Goal: Transaction & Acquisition: Purchase product/service

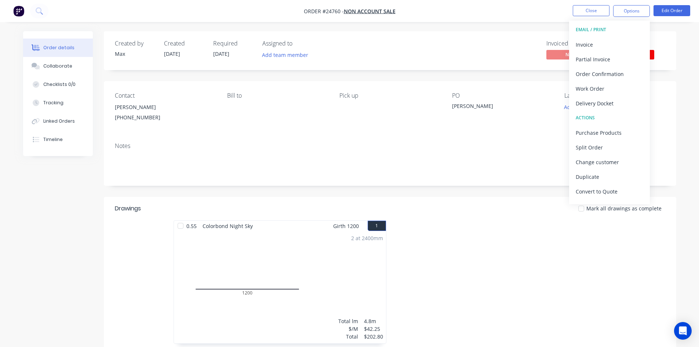
click at [433, 53] on div "Invoiced No Status Flashings in Pr..." at bounding box center [501, 50] width 330 height 21
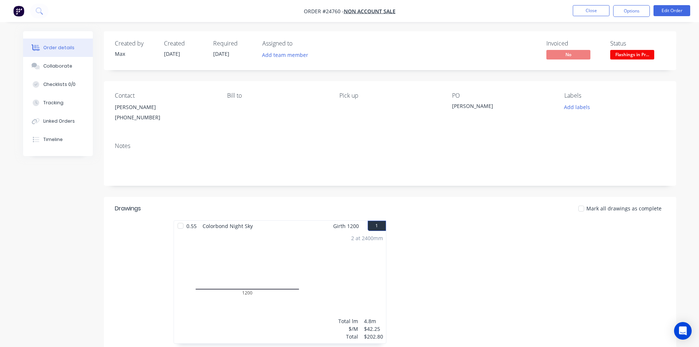
click at [625, 54] on span "Flashings in Pr..." at bounding box center [633, 54] width 44 height 9
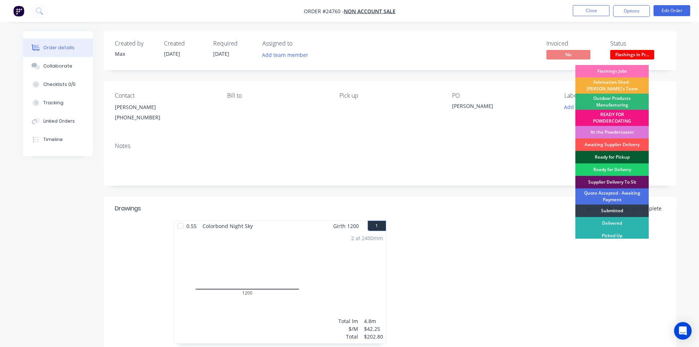
click at [614, 154] on div "Ready for Pickup" at bounding box center [612, 157] width 73 height 12
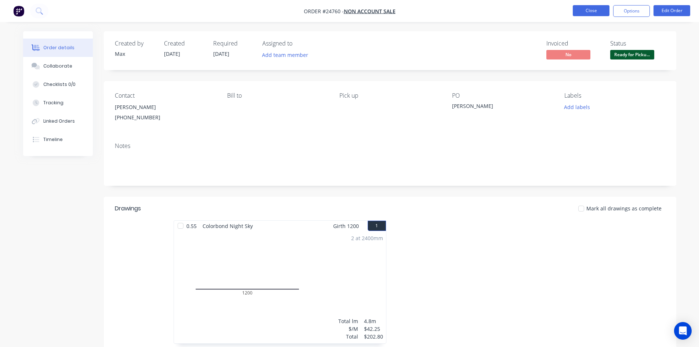
click at [592, 10] on button "Close" at bounding box center [591, 10] width 37 height 11
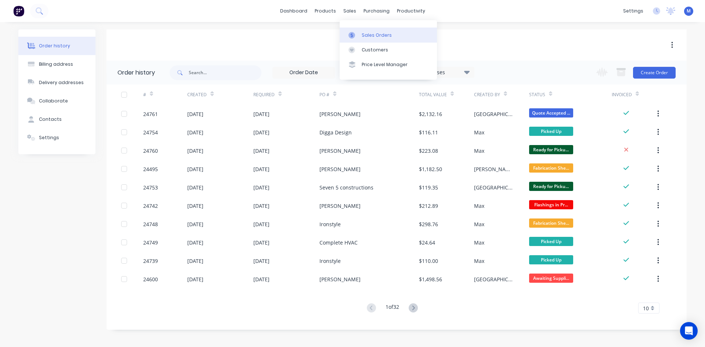
click at [379, 35] on div "Sales Orders" at bounding box center [377, 35] width 30 height 7
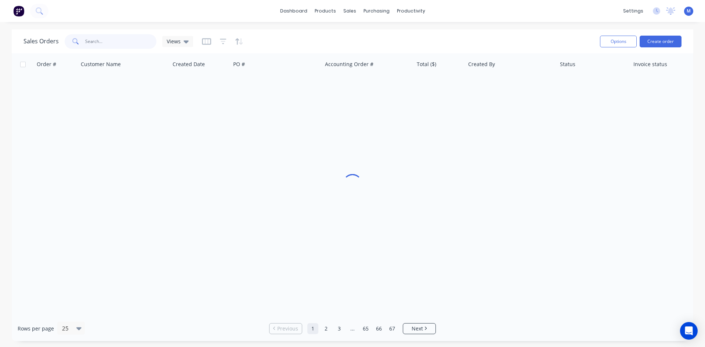
click at [105, 42] on input "text" at bounding box center [121, 41] width 72 height 15
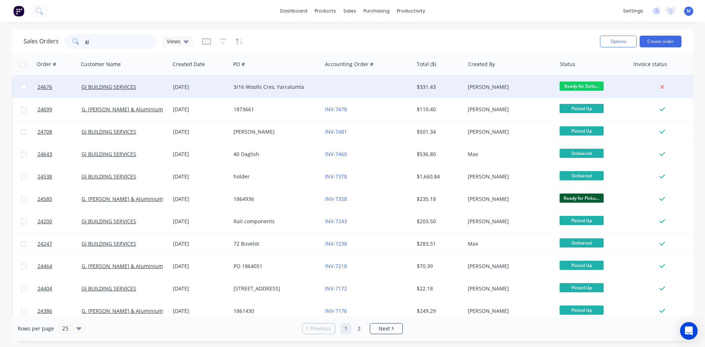
type input "gj"
click at [291, 87] on div "3/16 Woolls Cres, Yarralumla" at bounding box center [275, 86] width 82 height 7
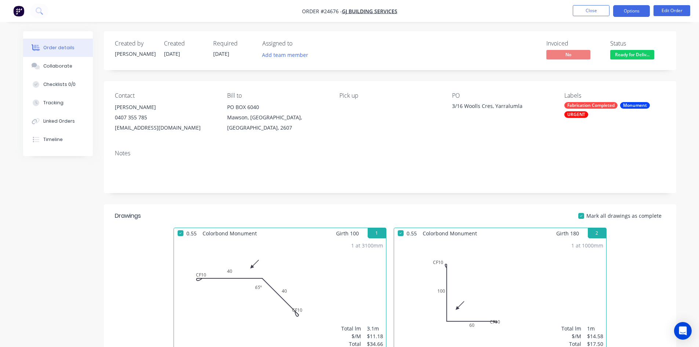
click at [625, 10] on button "Options" at bounding box center [632, 11] width 37 height 12
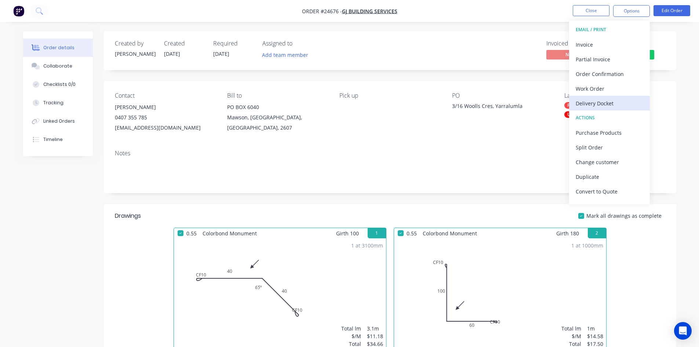
click at [614, 102] on div "Delivery Docket" at bounding box center [610, 103] width 68 height 11
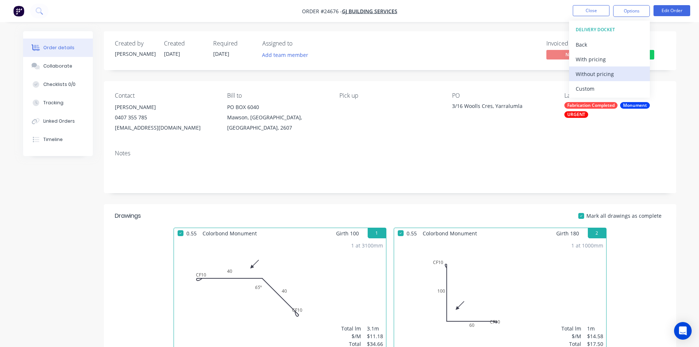
click at [602, 74] on div "Without pricing" at bounding box center [610, 74] width 68 height 11
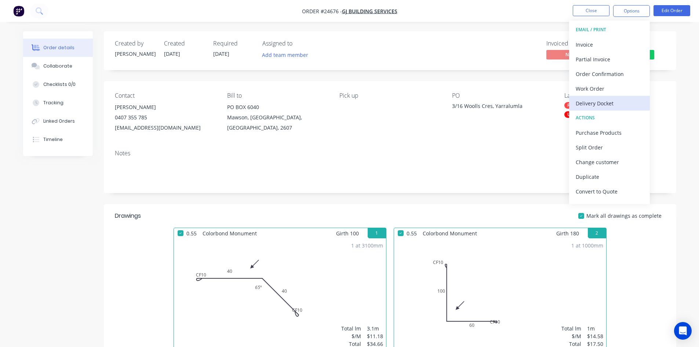
click at [601, 104] on div "Delivery Docket" at bounding box center [610, 103] width 68 height 11
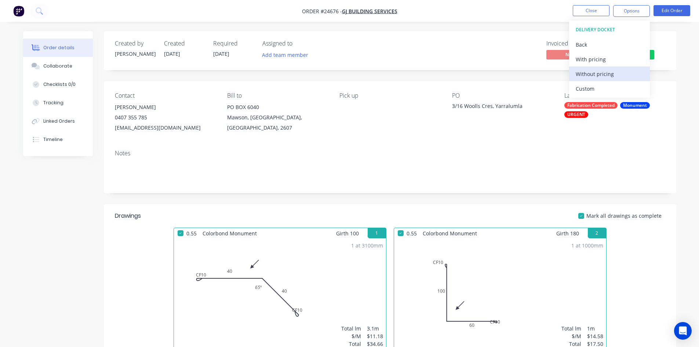
click at [619, 73] on div "Without pricing" at bounding box center [610, 74] width 68 height 11
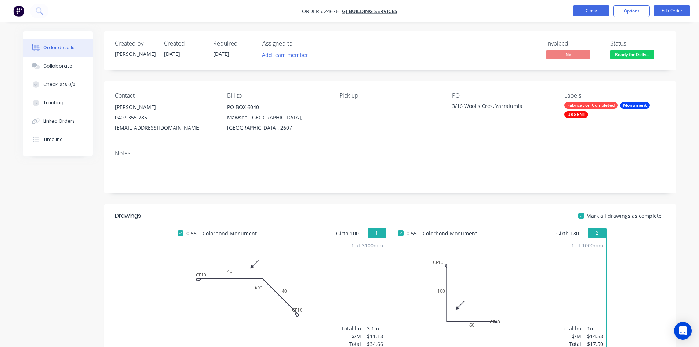
click at [597, 8] on button "Close" at bounding box center [591, 10] width 37 height 11
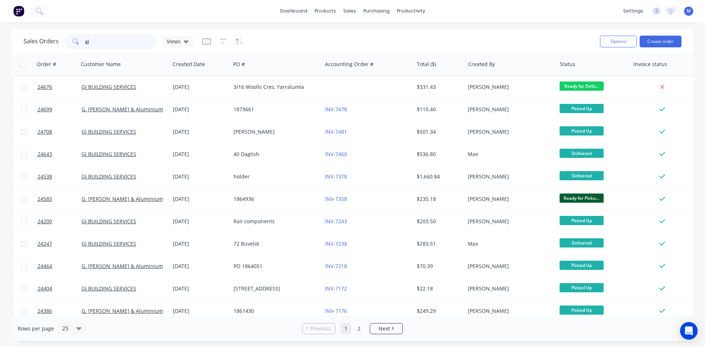
drag, startPoint x: 89, startPoint y: 39, endPoint x: 68, endPoint y: 40, distance: 21.3
click at [68, 40] on div "gj" at bounding box center [111, 41] width 92 height 15
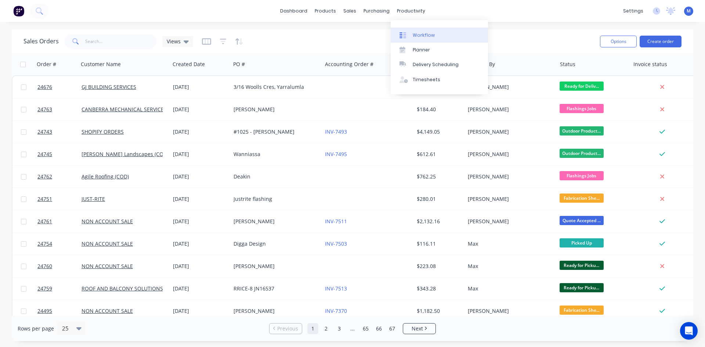
click at [436, 31] on link "Workflow" at bounding box center [439, 35] width 97 height 15
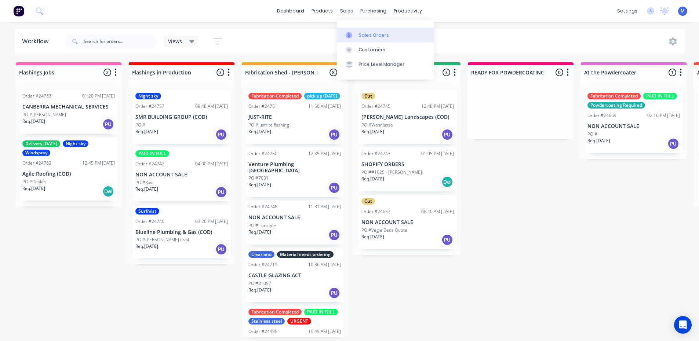
click at [369, 35] on div "Sales Orders" at bounding box center [374, 35] width 30 height 7
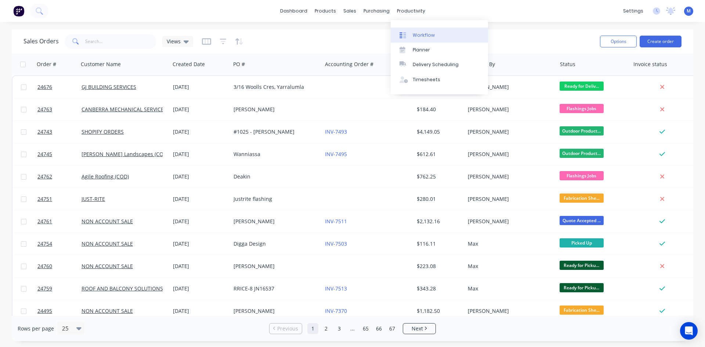
click at [426, 35] on div "Workflow" at bounding box center [424, 35] width 22 height 7
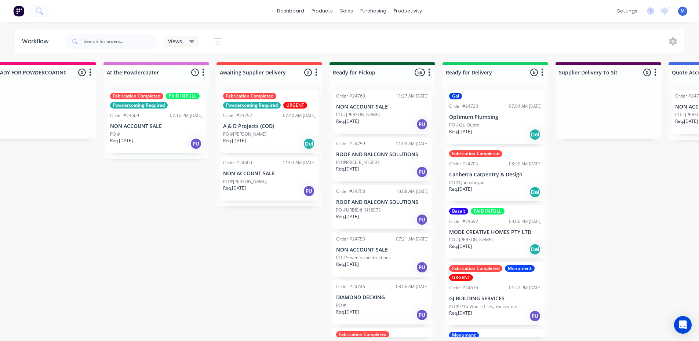
scroll to position [0, 494]
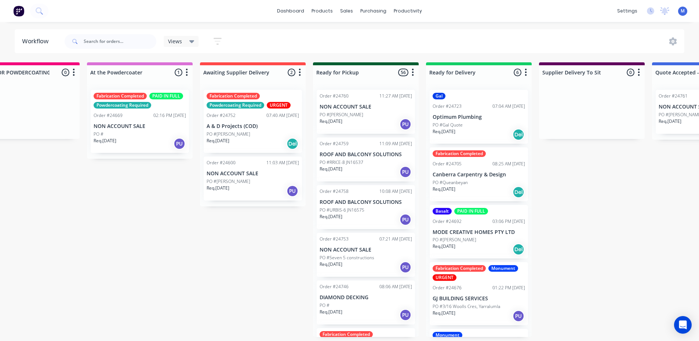
click at [363, 120] on div "Req. [DATE] PU" at bounding box center [366, 124] width 93 height 12
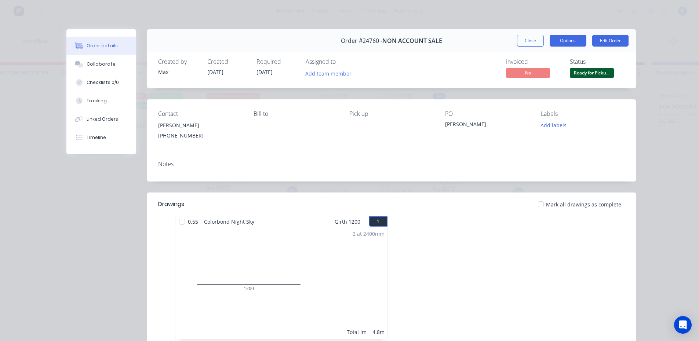
click at [568, 41] on button "Options" at bounding box center [568, 41] width 37 height 12
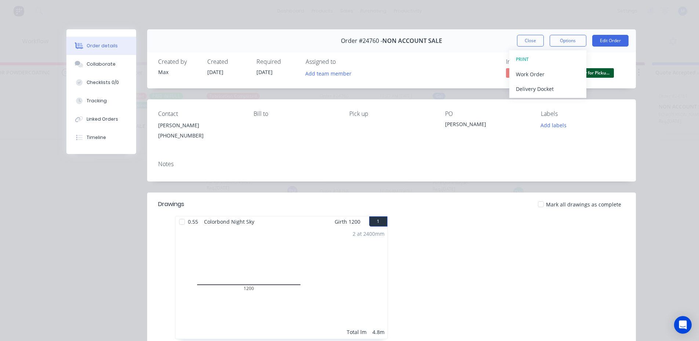
click at [583, 116] on div "Labels" at bounding box center [583, 114] width 84 height 7
click at [530, 43] on button "Close" at bounding box center [530, 41] width 27 height 12
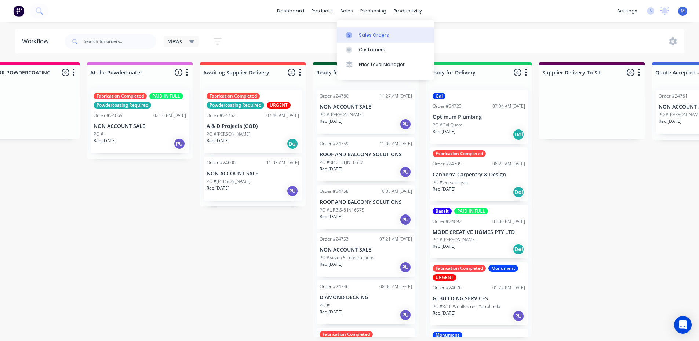
click at [373, 36] on div "Sales Orders" at bounding box center [374, 35] width 30 height 7
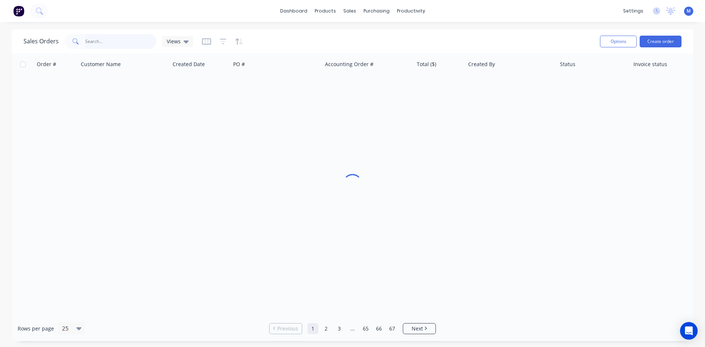
click at [111, 44] on input "text" at bounding box center [121, 41] width 72 height 15
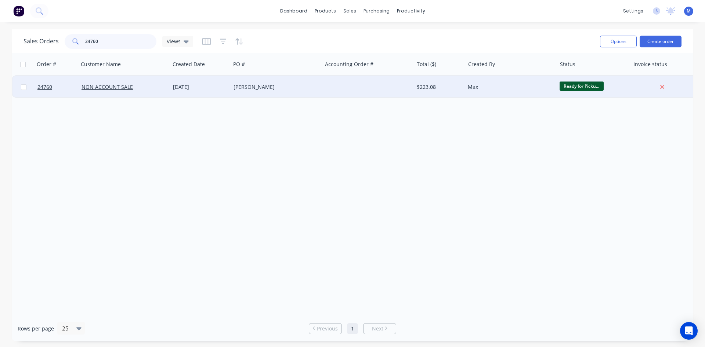
type input "24760"
click at [280, 87] on div "[PERSON_NAME]" at bounding box center [275, 86] width 82 height 7
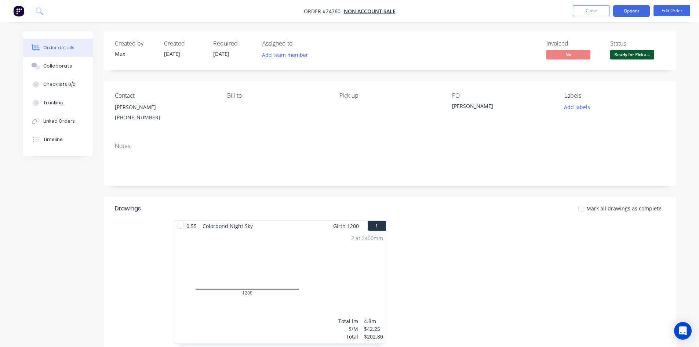
click at [642, 12] on button "Options" at bounding box center [632, 11] width 37 height 12
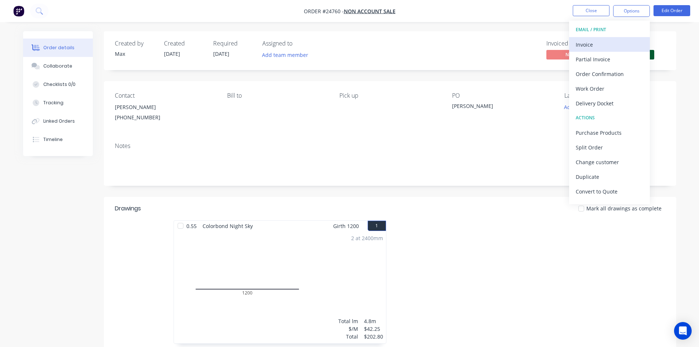
click at [600, 43] on div "Invoice" at bounding box center [610, 44] width 68 height 11
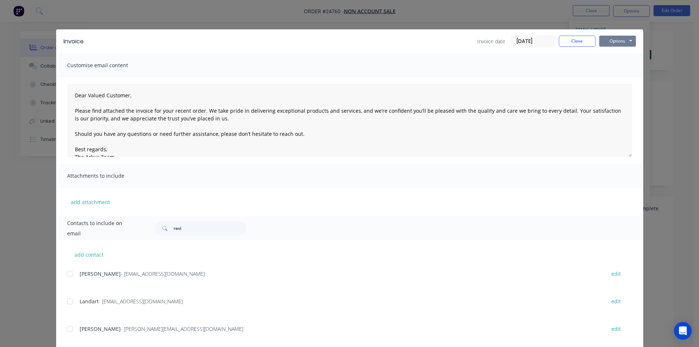
click at [620, 39] on button "Options" at bounding box center [618, 41] width 37 height 11
click at [627, 64] on button "Print" at bounding box center [623, 66] width 47 height 12
click at [613, 44] on button "Options" at bounding box center [618, 41] width 37 height 11
click at [661, 93] on div "Invoice Invoice date [DATE] Close Options Preview Print Email Customise email c…" at bounding box center [349, 173] width 699 height 347
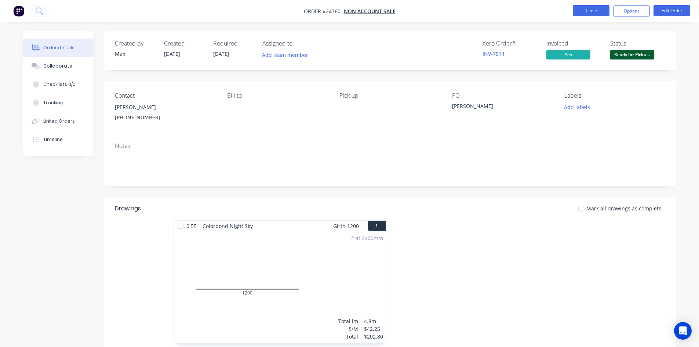
click at [595, 12] on button "Close" at bounding box center [591, 10] width 37 height 11
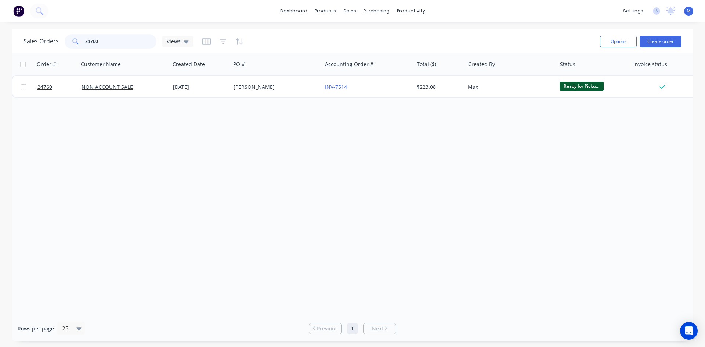
drag, startPoint x: 111, startPoint y: 41, endPoint x: -8, endPoint y: 41, distance: 118.6
click at [0, 41] on html "dashboard products sales purchasing productivity dashboard products Product Cat…" at bounding box center [352, 173] width 705 height 347
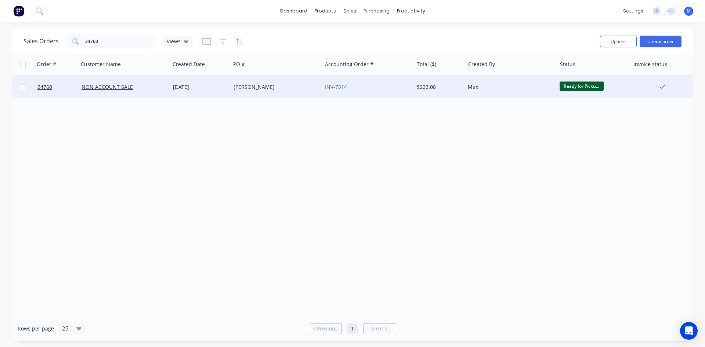
click at [583, 86] on span "Ready for Picku..." at bounding box center [582, 86] width 44 height 9
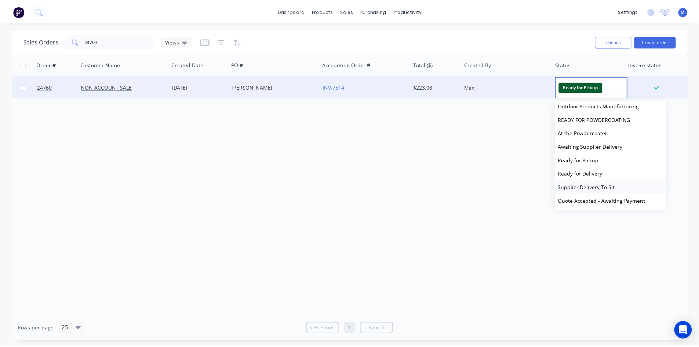
scroll to position [86, 0]
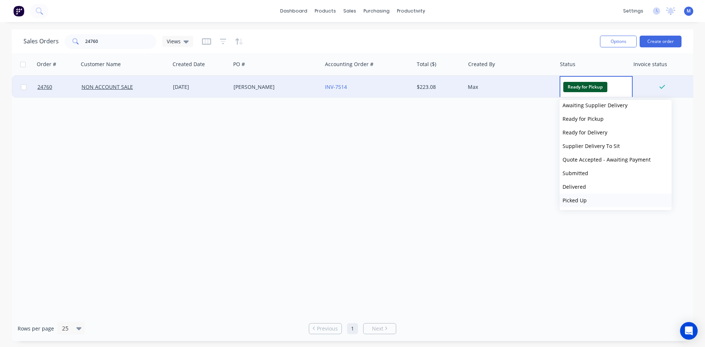
click at [589, 200] on button "Picked Up" at bounding box center [616, 200] width 112 height 14
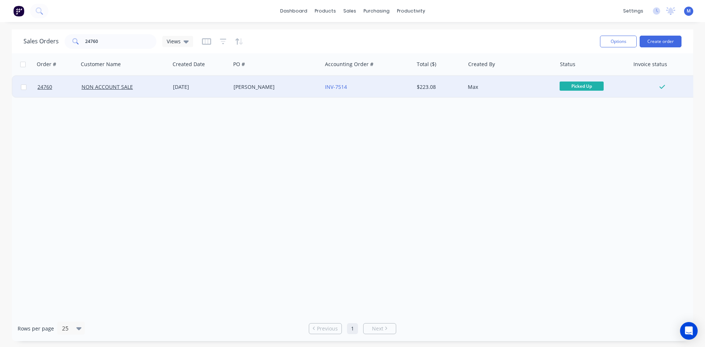
click at [514, 10] on div "dashboard products sales purchasing productivity dashboard products Product Cat…" at bounding box center [352, 11] width 705 height 22
drag, startPoint x: 60, startPoint y: 42, endPoint x: 23, endPoint y: 44, distance: 37.1
click at [25, 43] on div "Sales Orders 24760 Views" at bounding box center [108, 41] width 170 height 15
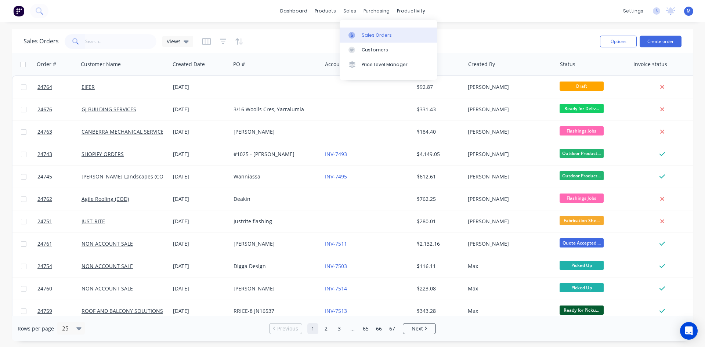
click at [373, 34] on div "Sales Orders" at bounding box center [377, 35] width 30 height 7
click at [99, 39] on input "text" at bounding box center [121, 41] width 72 height 15
click at [663, 40] on button "Create order" at bounding box center [661, 42] width 42 height 12
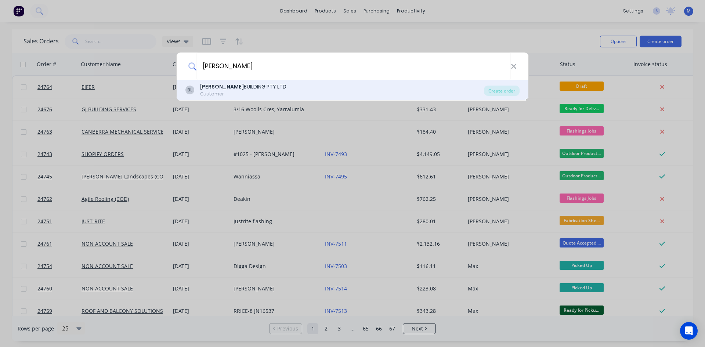
type input "[PERSON_NAME]"
click at [252, 88] on div "[PERSON_NAME] BUILDING PTY LTD" at bounding box center [243, 87] width 86 height 8
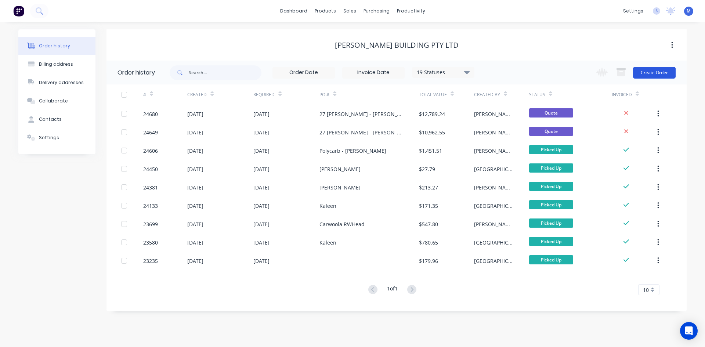
click at [642, 72] on button "Create Order" at bounding box center [654, 73] width 43 height 12
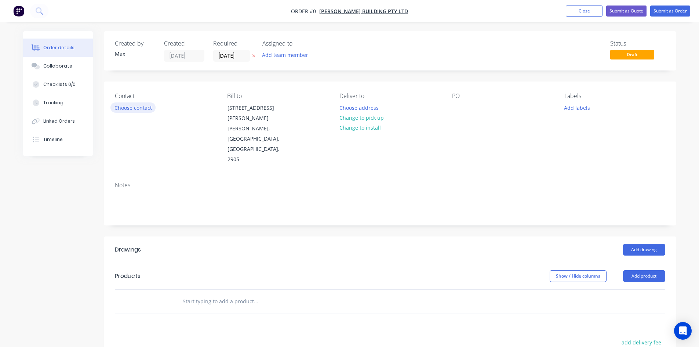
click at [138, 107] on button "Choose contact" at bounding box center [133, 107] width 45 height 10
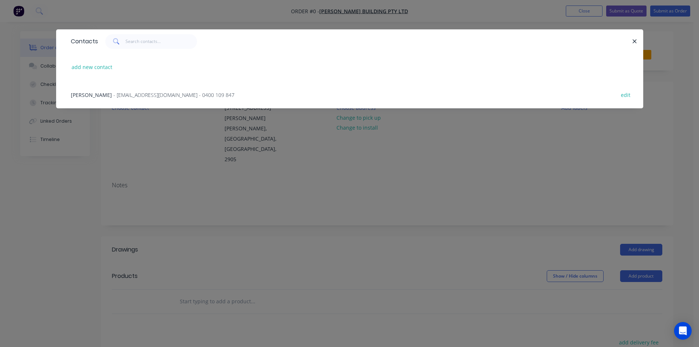
click at [119, 95] on span "- [EMAIL_ADDRESS][DOMAIN_NAME] - 0400 109 847" at bounding box center [173, 94] width 121 height 7
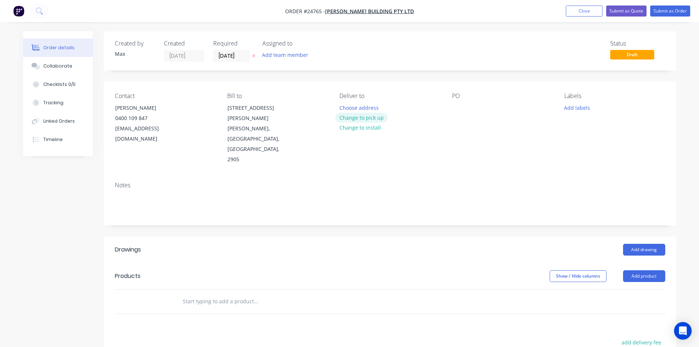
click at [366, 117] on button "Change to pick up" at bounding box center [362, 118] width 52 height 10
click at [456, 106] on div at bounding box center [458, 107] width 12 height 11
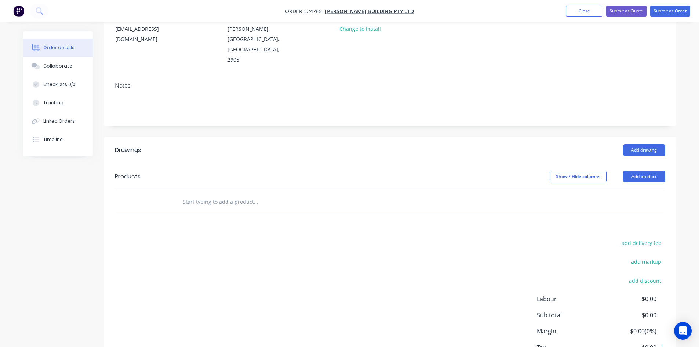
scroll to position [110, 0]
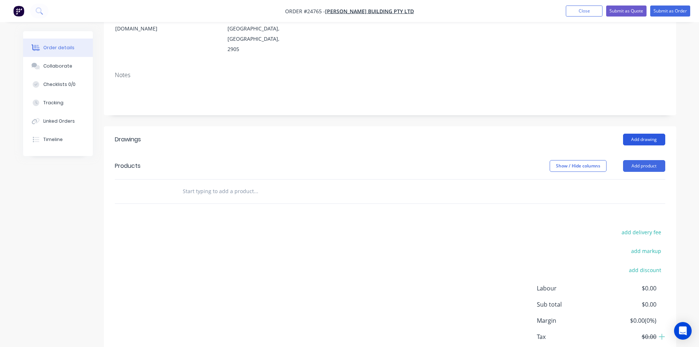
click at [655, 134] on button "Add drawing" at bounding box center [644, 140] width 42 height 12
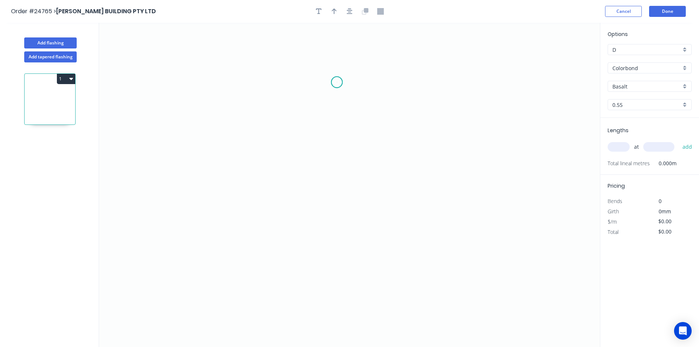
click at [337, 82] on icon "0" at bounding box center [349, 185] width 501 height 324
click at [304, 116] on icon "0" at bounding box center [349, 185] width 501 height 324
click at [326, 269] on icon "0 ?" at bounding box center [349, 185] width 501 height 324
click at [304, 191] on tspan "?" at bounding box center [304, 190] width 4 height 12
click at [220, 127] on icon "0 95 15 10 º" at bounding box center [349, 185] width 501 height 324
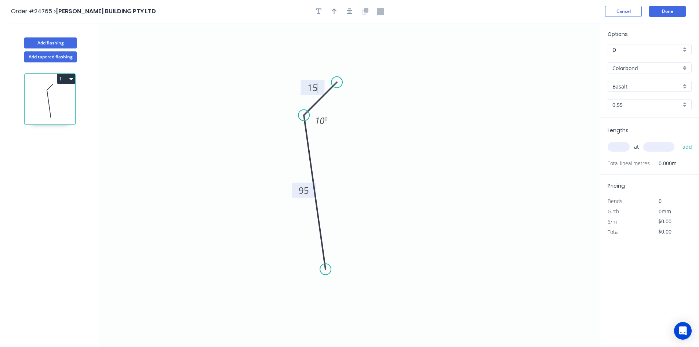
type input "$10.51"
drag, startPoint x: 339, startPoint y: 83, endPoint x: 315, endPoint y: 68, distance: 28.2
click at [315, 68] on circle at bounding box center [314, 67] width 11 height 11
drag, startPoint x: 312, startPoint y: 93, endPoint x: 305, endPoint y: 93, distance: 7.3
click at [305, 93] on g "15" at bounding box center [300, 87] width 24 height 15
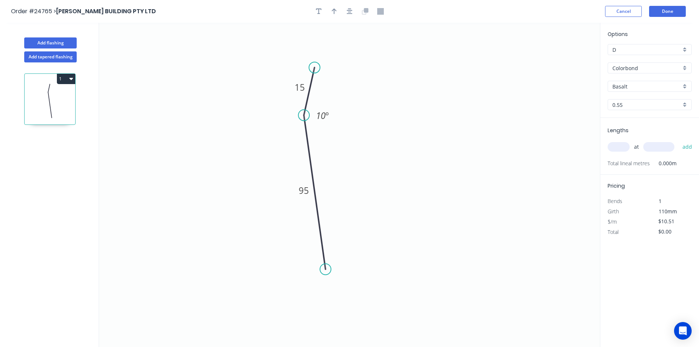
click at [413, 103] on icon "0 15 95 10 º" at bounding box center [349, 185] width 501 height 324
click at [623, 144] on input "text" at bounding box center [619, 147] width 22 height 10
type input "1"
type input "1900"
click at [679, 141] on button "add" at bounding box center [687, 147] width 17 height 12
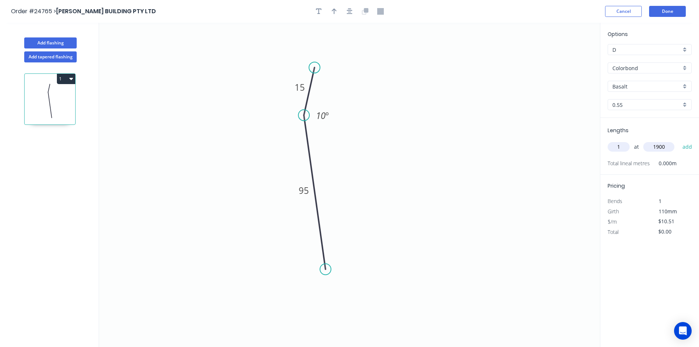
type input "$19.97"
click at [660, 12] on button "Done" at bounding box center [667, 11] width 37 height 11
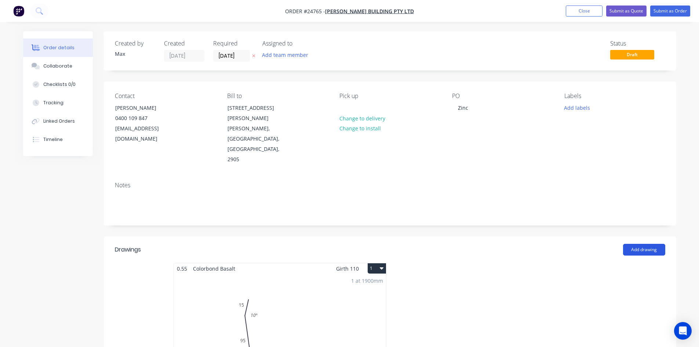
click at [646, 244] on button "Add drawing" at bounding box center [644, 250] width 42 height 12
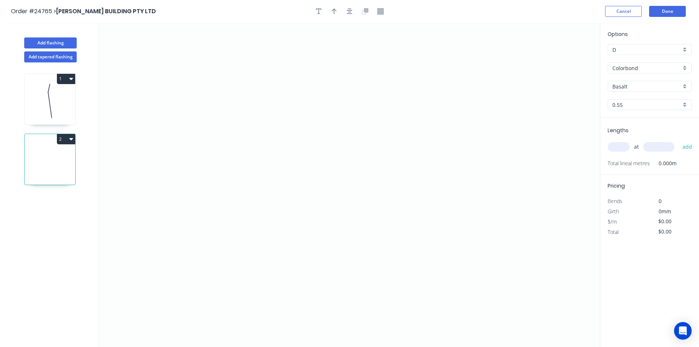
click at [684, 67] on div "Colorbond" at bounding box center [650, 67] width 84 height 11
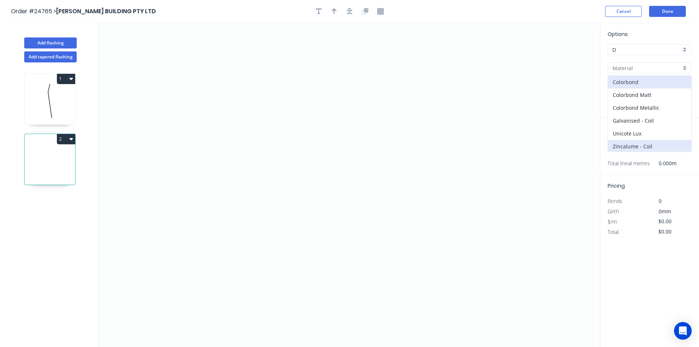
scroll to position [1, 0]
click at [628, 146] on div "Zincalume - Coil" at bounding box center [649, 144] width 83 height 13
type input "Zincalume - Coil"
type input "Zinc"
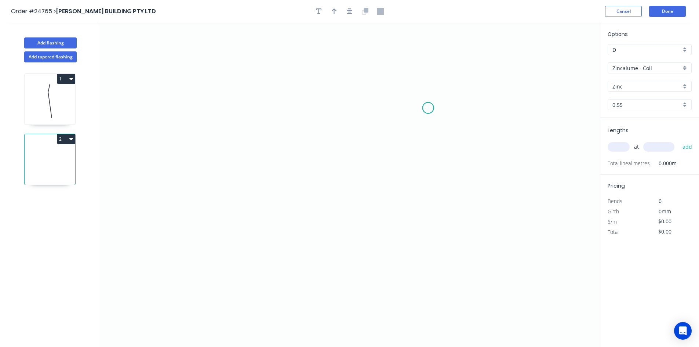
drag, startPoint x: 428, startPoint y: 108, endPoint x: 332, endPoint y: 111, distance: 96.2
click at [428, 108] on icon "0" at bounding box center [349, 185] width 501 height 324
click at [245, 112] on icon "0" at bounding box center [349, 185] width 501 height 324
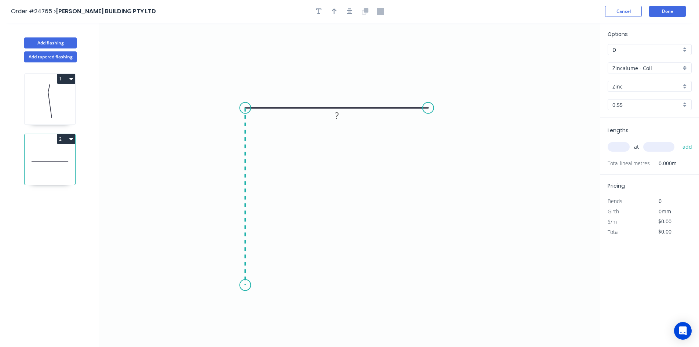
click at [245, 285] on icon "0 ?" at bounding box center [349, 185] width 501 height 324
click at [229, 191] on rect at bounding box center [234, 192] width 24 height 15
drag, startPoint x: 231, startPoint y: 199, endPoint x: 224, endPoint y: 199, distance: 7.4
click at [224, 199] on rect at bounding box center [229, 193] width 24 height 15
click at [231, 192] on rect at bounding box center [229, 194] width 15 height 10
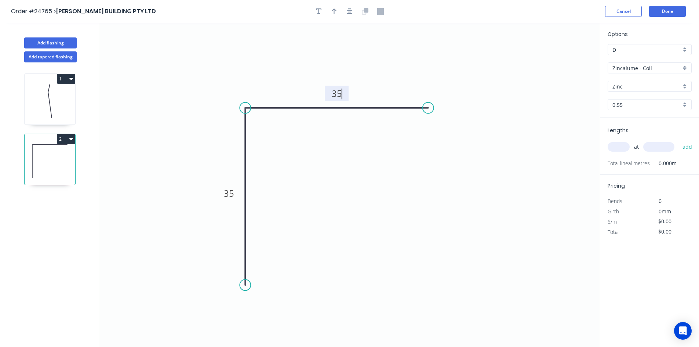
click at [338, 205] on icon "0 35 35" at bounding box center [349, 185] width 501 height 324
type input "$7.08"
click at [622, 148] on input "text" at bounding box center [619, 147] width 22 height 10
type input "1"
type input "2700"
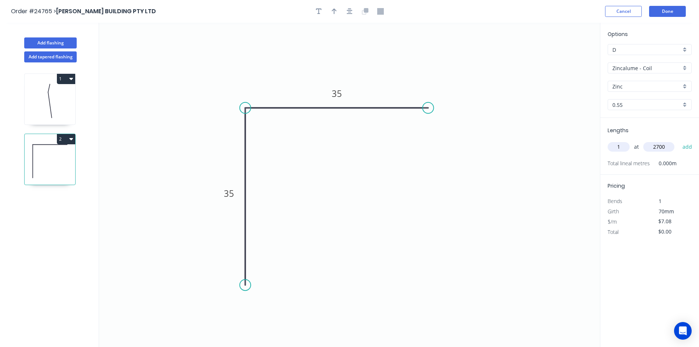
click at [679, 141] on button "add" at bounding box center [687, 147] width 17 height 12
type input "$19.12"
click at [616, 145] on input "text" at bounding box center [619, 147] width 22 height 10
type input "1"
type input "3100"
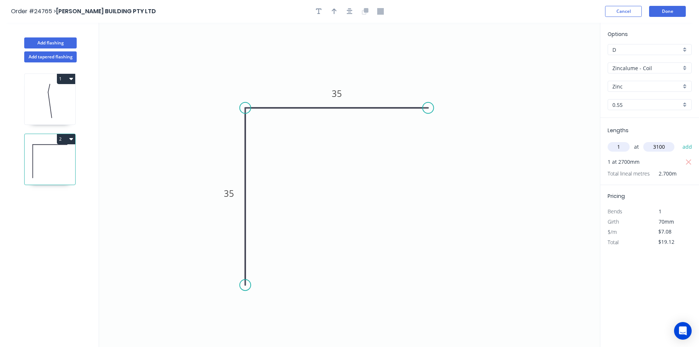
click at [679, 141] on button "add" at bounding box center [687, 147] width 17 height 12
type input "$41.06"
click at [667, 10] on button "Done" at bounding box center [667, 11] width 37 height 11
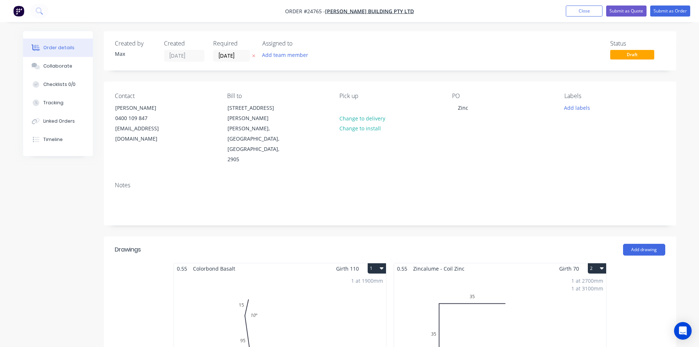
click at [278, 282] on div "1 at 1900mm Total lm $/M Total 1.9m $10.51 $19.97" at bounding box center [280, 330] width 212 height 112
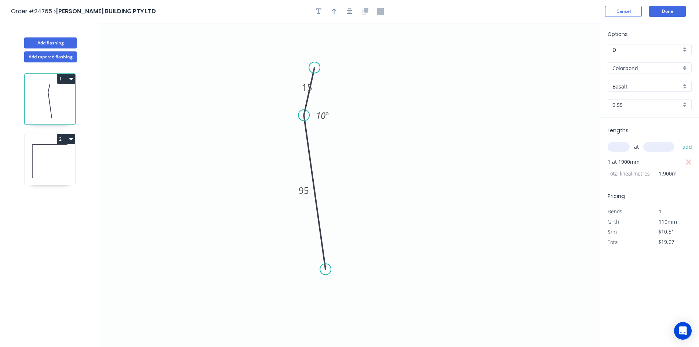
click at [687, 87] on div "Basalt" at bounding box center [650, 86] width 84 height 11
click at [650, 66] on input "Colorbond" at bounding box center [647, 68] width 69 height 8
click at [640, 144] on div "Zincalume - Coil" at bounding box center [649, 146] width 83 height 13
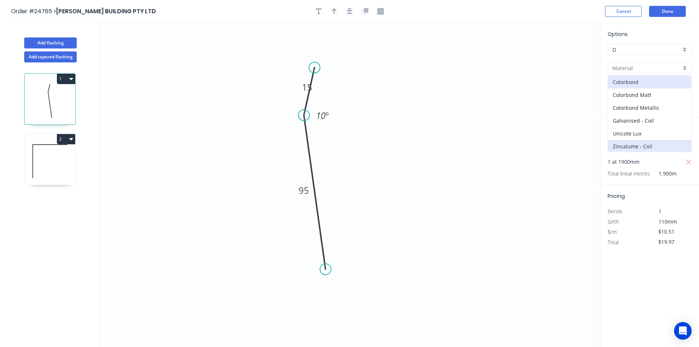
type input "Zincalume - Coil"
type input "Zinc"
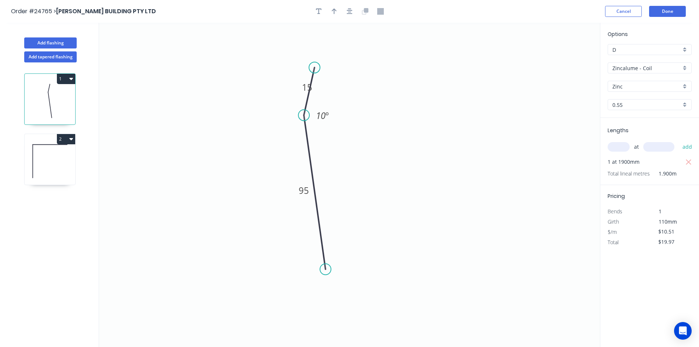
type input "$10.94"
type input "$20.79"
click at [629, 104] on input "0.55" at bounding box center [647, 105] width 69 height 8
click at [631, 120] on div "0.55" at bounding box center [649, 118] width 83 height 13
type input "0.55"
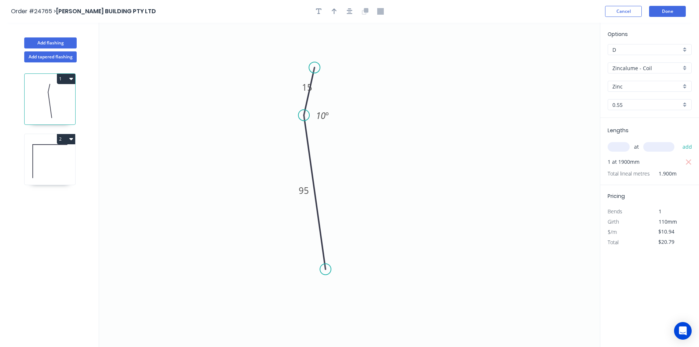
click at [540, 162] on icon "0 15 95 10 º" at bounding box center [349, 185] width 501 height 324
click at [670, 12] on button "Done" at bounding box center [667, 11] width 37 height 11
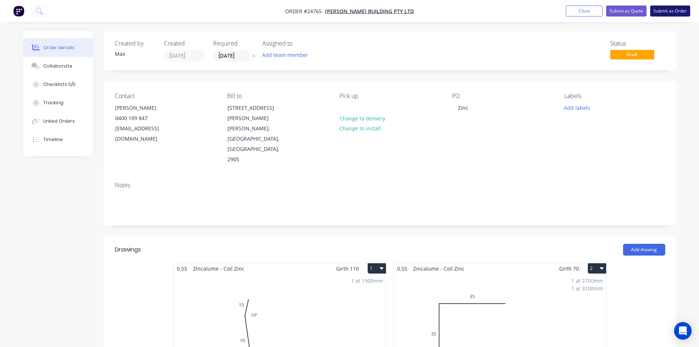
click at [678, 14] on button "Submit as Order" at bounding box center [671, 11] width 40 height 11
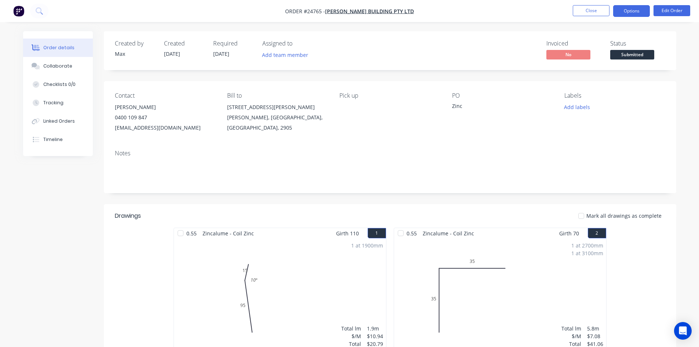
click at [640, 14] on button "Options" at bounding box center [632, 11] width 37 height 12
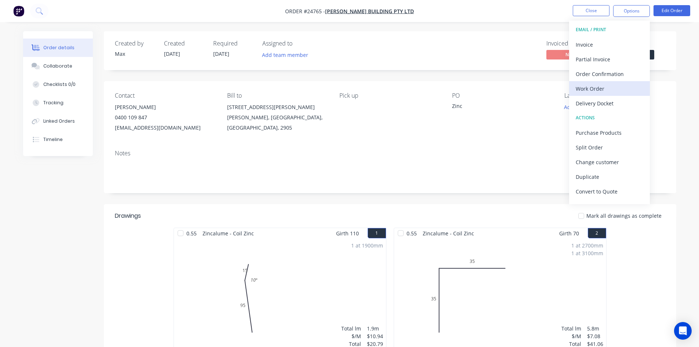
click at [619, 88] on div "Work Order" at bounding box center [610, 88] width 68 height 11
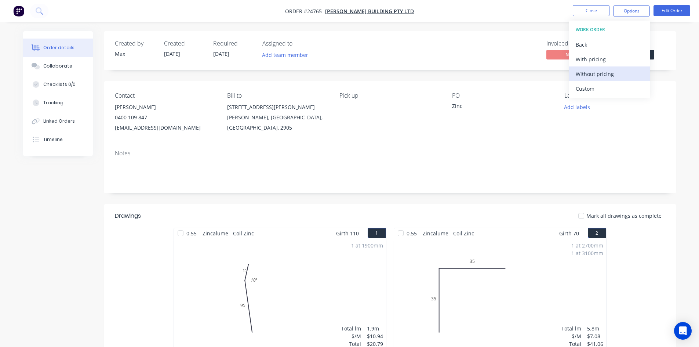
click at [619, 76] on div "Without pricing" at bounding box center [610, 74] width 68 height 11
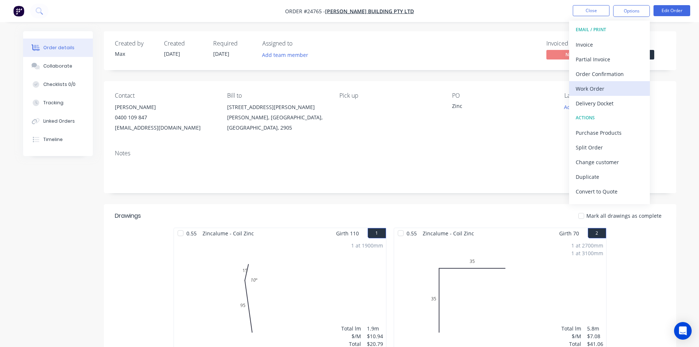
click at [605, 91] on div "Work Order" at bounding box center [610, 88] width 68 height 11
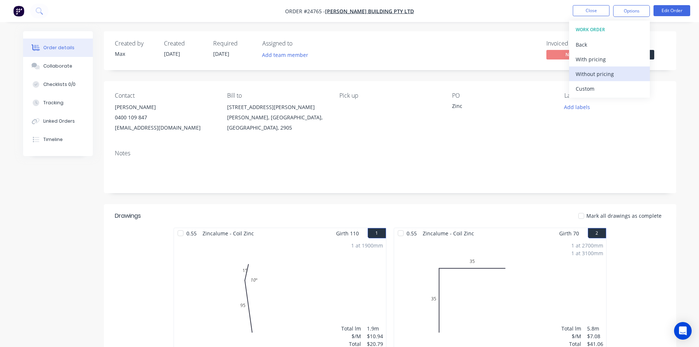
click at [604, 73] on div "Without pricing" at bounding box center [610, 74] width 68 height 11
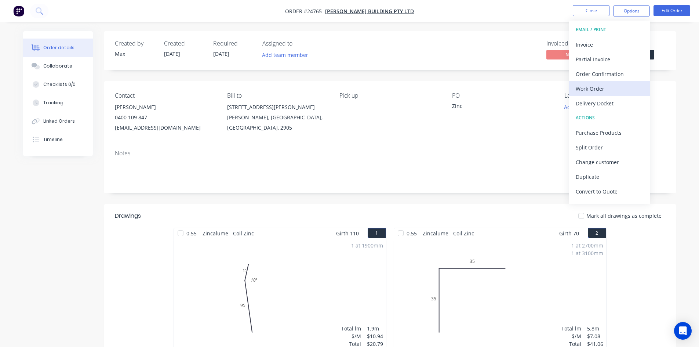
click at [601, 91] on div "Work Order" at bounding box center [610, 88] width 68 height 11
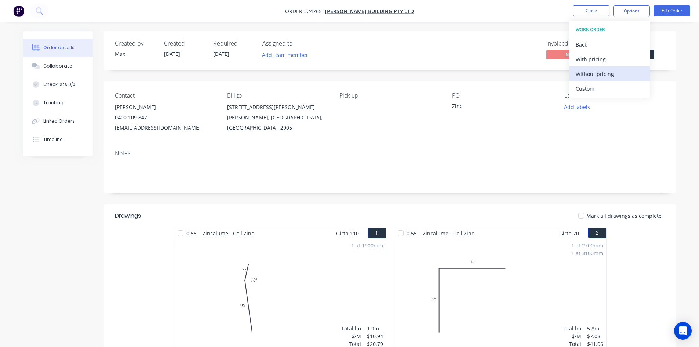
click at [607, 69] on div "Without pricing" at bounding box center [610, 74] width 68 height 11
drag, startPoint x: 374, startPoint y: 148, endPoint x: 398, endPoint y: 138, distance: 25.7
click at [374, 148] on div "Notes" at bounding box center [390, 168] width 573 height 49
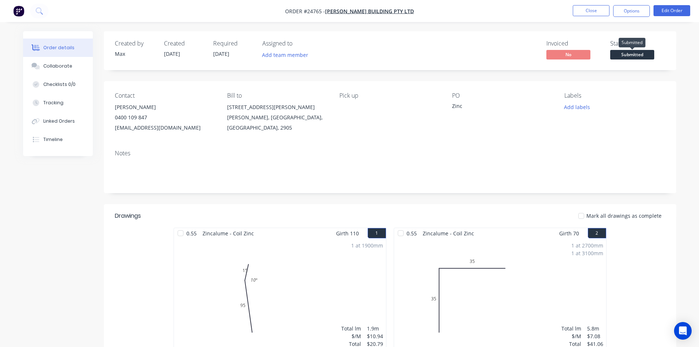
click at [638, 54] on span "Submitted" at bounding box center [633, 54] width 44 height 9
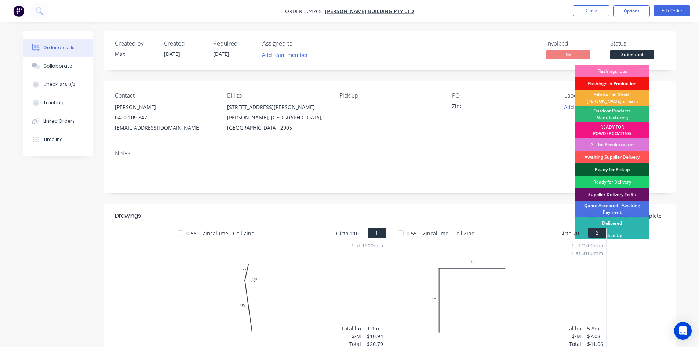
click at [615, 166] on div "Ready for Pickup" at bounding box center [612, 169] width 73 height 12
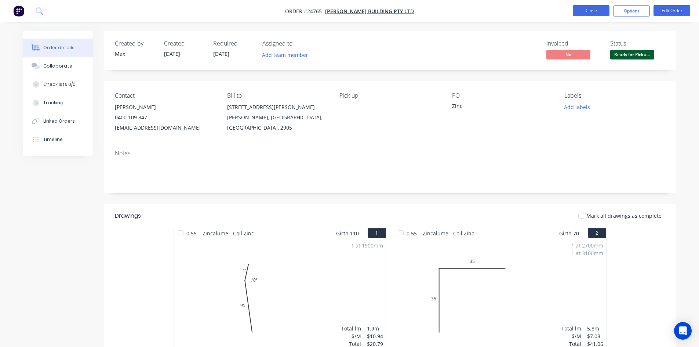
click at [596, 14] on button "Close" at bounding box center [591, 10] width 37 height 11
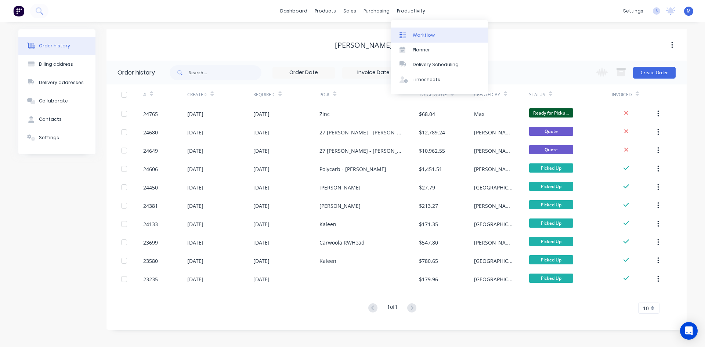
click at [423, 35] on div "Workflow" at bounding box center [424, 35] width 22 height 7
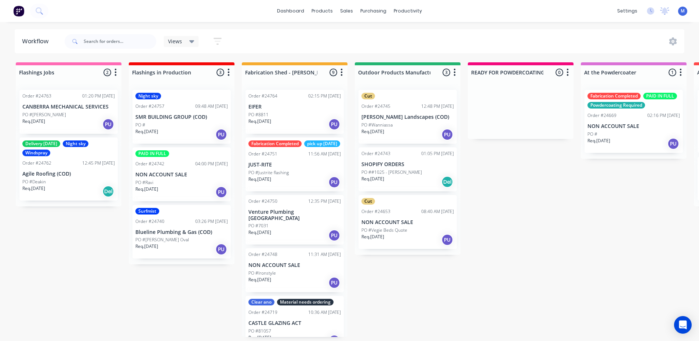
click at [71, 188] on div "Req. [DATE] Del" at bounding box center [68, 191] width 93 height 12
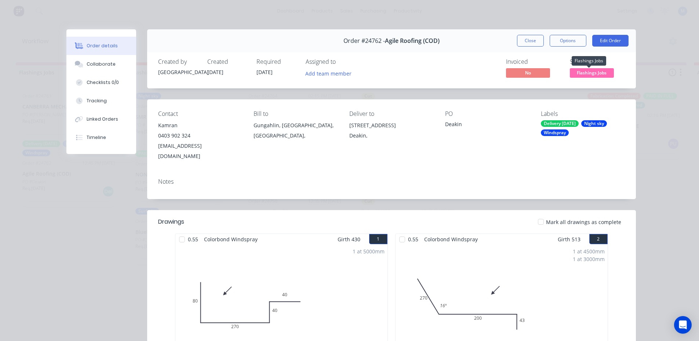
click at [599, 75] on span "Flashings Jobs" at bounding box center [592, 72] width 44 height 9
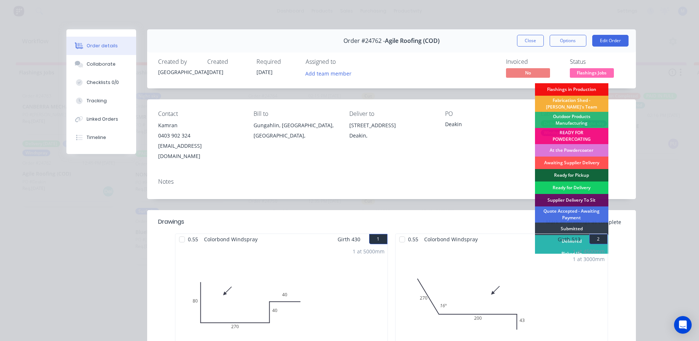
click at [566, 185] on div "Ready for Delivery" at bounding box center [571, 188] width 73 height 12
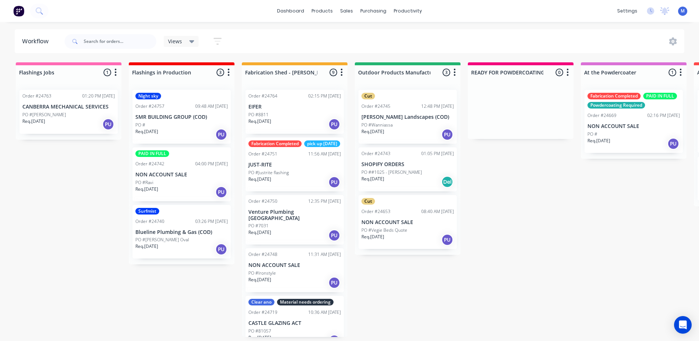
click at [164, 121] on div "Night sky Order #24757 09:48 AM [DATE] SMR BUILDING GROUP (COD) PO # Req. [DATE…" at bounding box center [182, 117] width 98 height 54
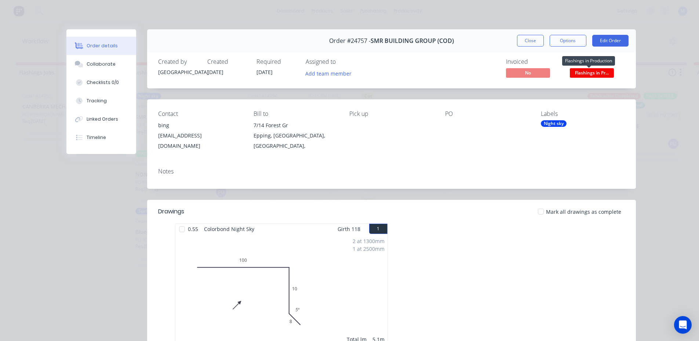
click at [589, 75] on span "Flashings in Pr..." at bounding box center [592, 72] width 44 height 9
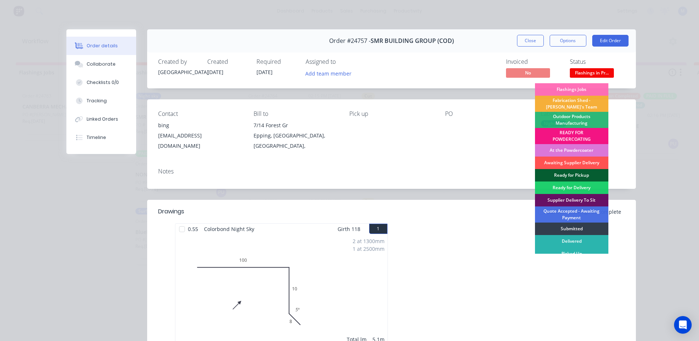
click at [565, 174] on div "Ready for Pickup" at bounding box center [571, 175] width 73 height 12
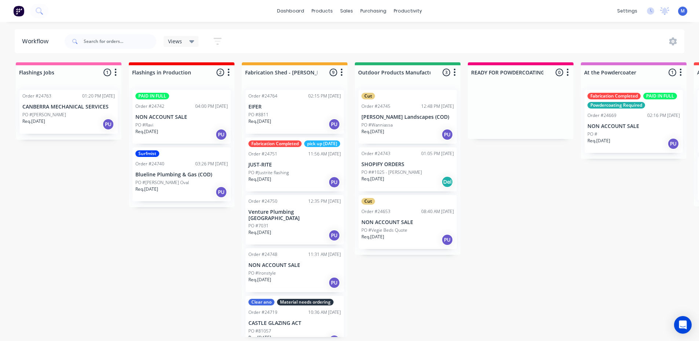
click at [64, 118] on div "Req. [DATE] PU" at bounding box center [68, 124] width 93 height 12
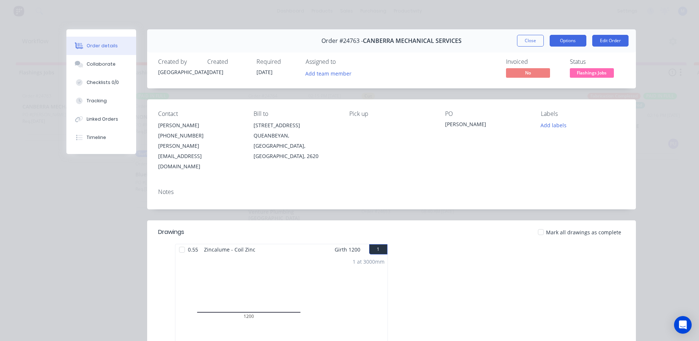
click at [568, 41] on button "Options" at bounding box center [568, 41] width 37 height 12
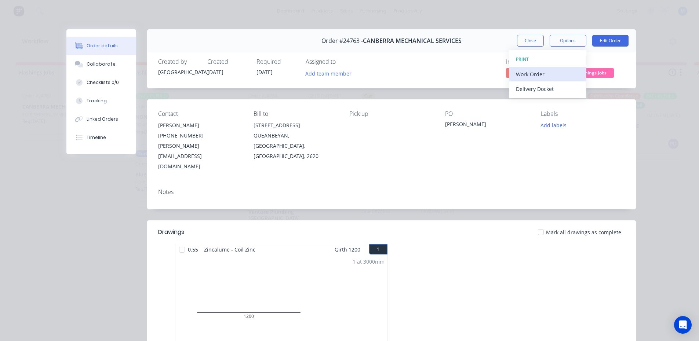
click at [529, 78] on div "Work Order" at bounding box center [548, 74] width 64 height 11
click at [531, 87] on div "Standard" at bounding box center [548, 89] width 64 height 11
